Goal: Find specific page/section: Find specific page/section

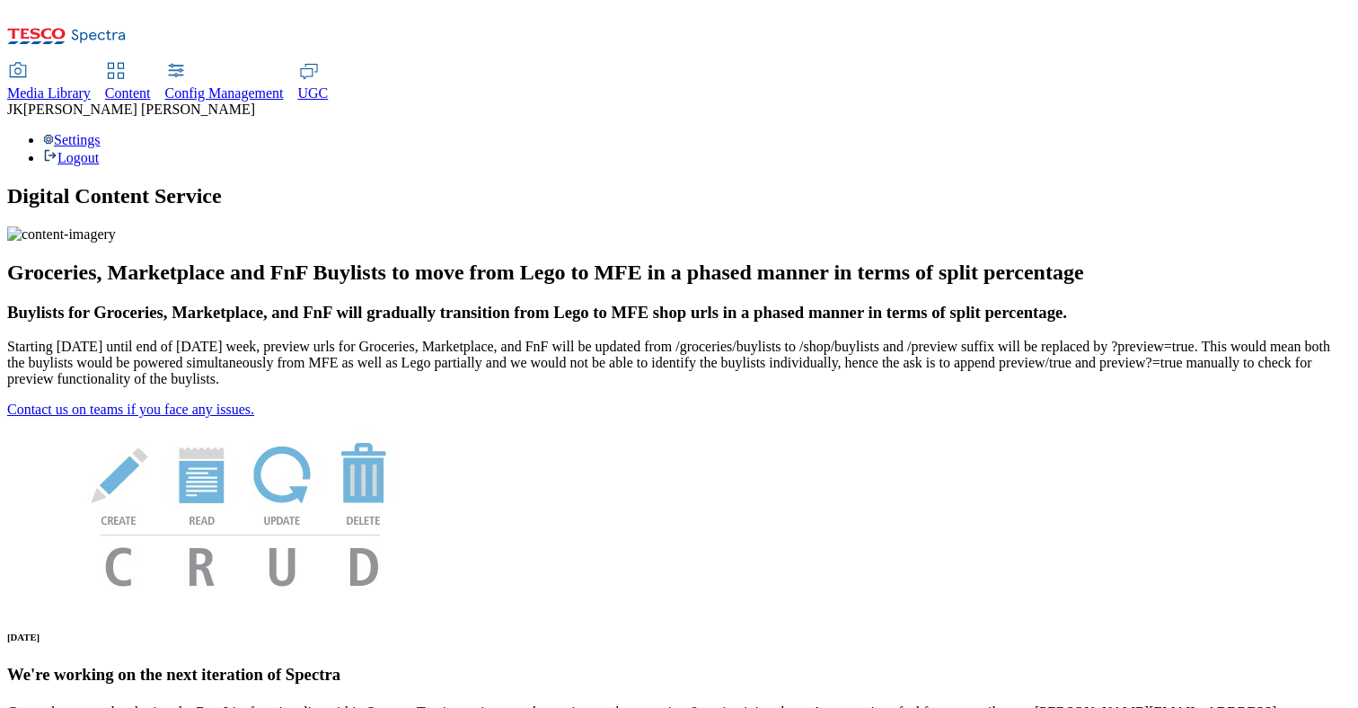
click at [151, 85] on div "Content" at bounding box center [128, 93] width 46 height 16
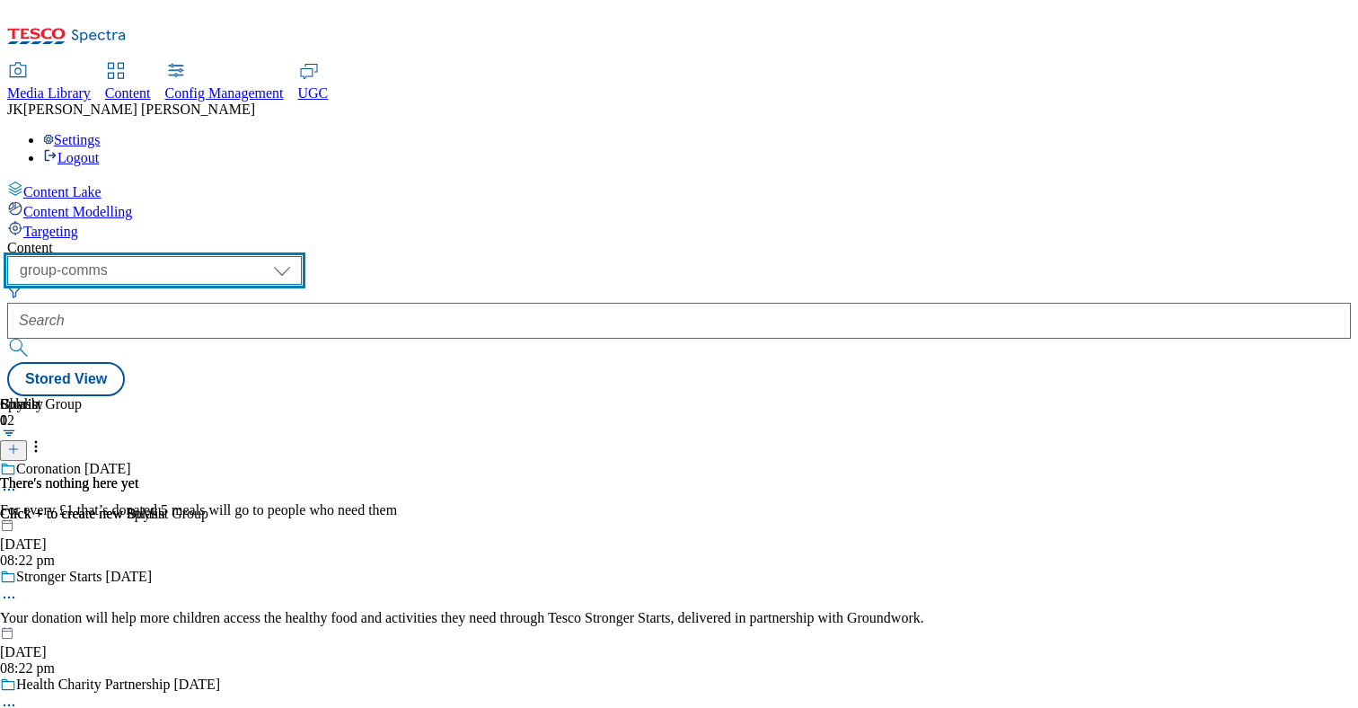
click at [302, 256] on select "dotcom-cz dotcom-hu dotcom-sk fnf-uk ghs-roi ghs-uk group-comms ighs-cz ighs-hu…" at bounding box center [154, 270] width 295 height 29
select select "ghs-[GEOGRAPHIC_DATA]"
